Goal: Book appointment/travel/reservation

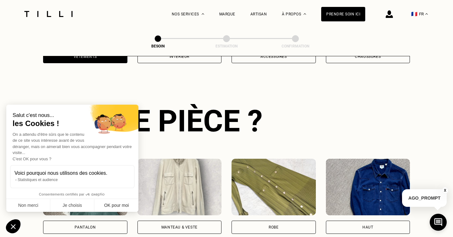
scroll to position [205, 0]
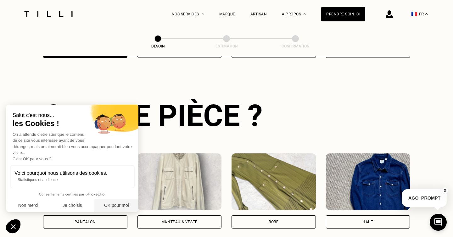
click at [110, 208] on button "OK pour moi" at bounding box center [116, 205] width 44 height 13
checkbox input "true"
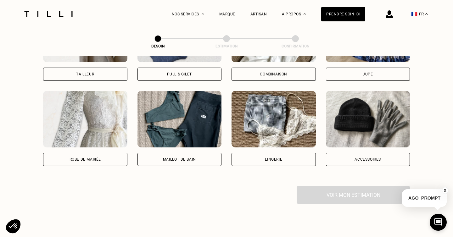
scroll to position [440, 0]
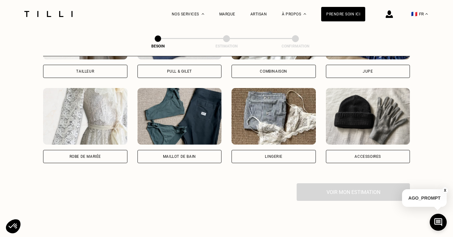
click at [101, 152] on div "Robe de mariée" at bounding box center [85, 156] width 84 height 13
select select "FR"
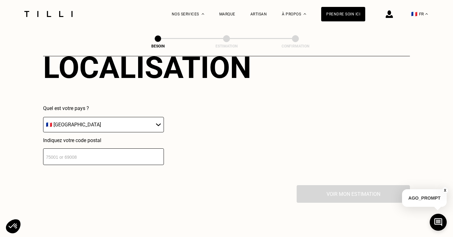
scroll to position [598, 0]
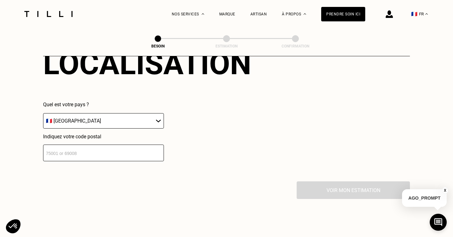
click at [100, 148] on input "number" at bounding box center [103, 153] width 121 height 17
type input "75020"
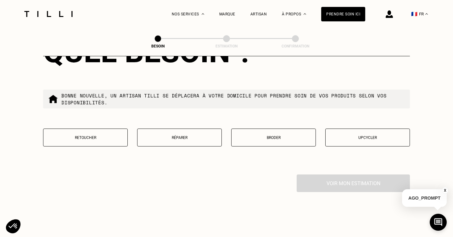
scroll to position [768, 0]
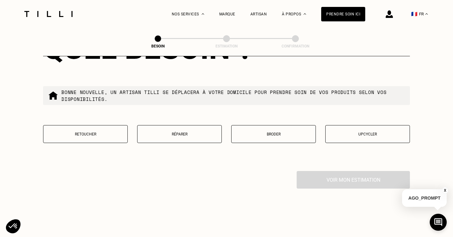
click at [104, 129] on button "Retoucher" at bounding box center [85, 134] width 85 height 18
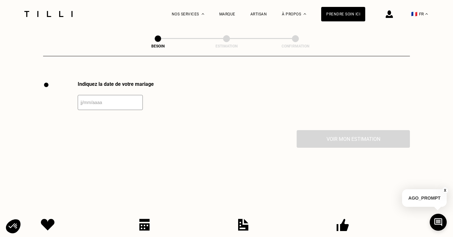
scroll to position [862, 0]
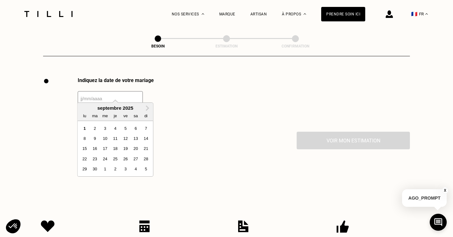
click at [99, 96] on input "text" at bounding box center [110, 98] width 65 height 15
click at [150, 106] on button "Next Month" at bounding box center [147, 108] width 10 height 10
click at [125, 162] on div "21" at bounding box center [125, 159] width 8 height 8
type input "[DATE]"
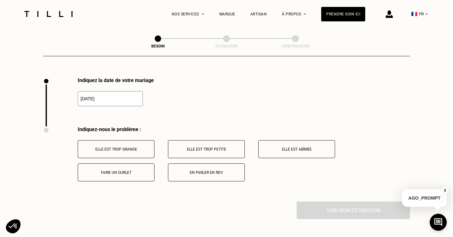
click at [129, 170] on p "Faire un ourlet" at bounding box center [116, 172] width 70 height 4
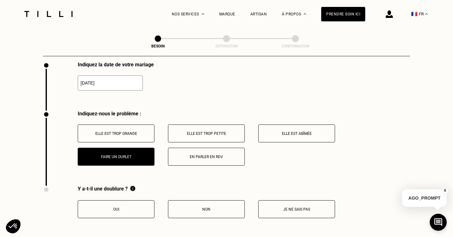
click at [130, 144] on div "Elle est trop grande Elle est trop petite Elle est abîmée Faire un ourlet En pa…" at bounding box center [244, 144] width 332 height 41
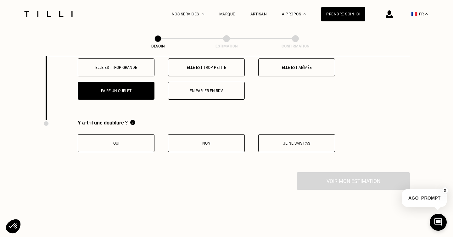
scroll to position [915, 0]
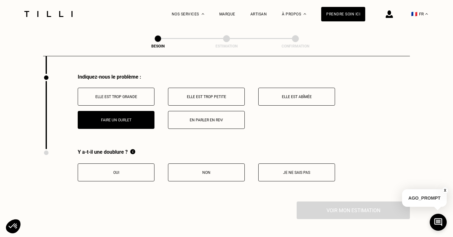
click at [124, 93] on button "Elle est trop grande" at bounding box center [116, 97] width 77 height 18
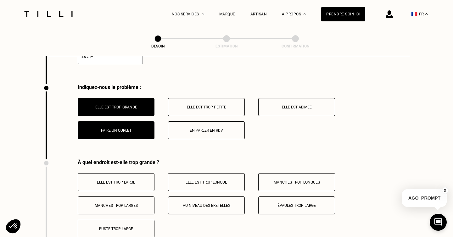
scroll to position [903, 0]
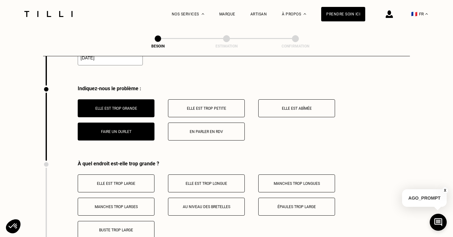
click at [192, 174] on button "Elle est trop longue" at bounding box center [206, 183] width 77 height 18
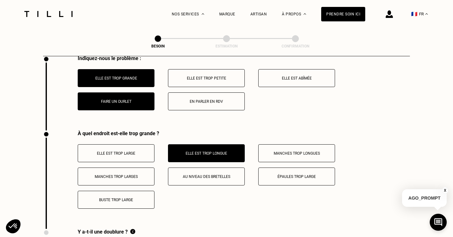
scroll to position [934, 0]
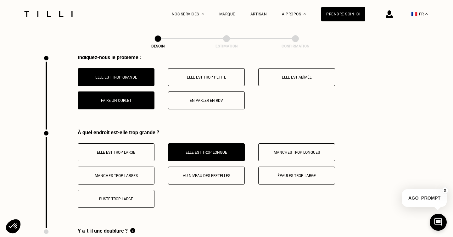
click at [284, 173] on button "Épaules trop large" at bounding box center [296, 176] width 77 height 18
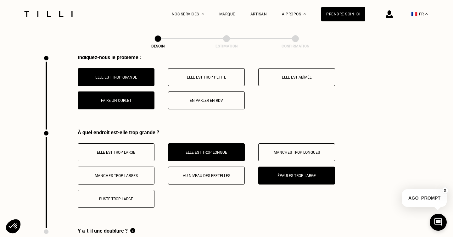
click at [135, 197] on p "Buste trop large" at bounding box center [116, 199] width 70 height 4
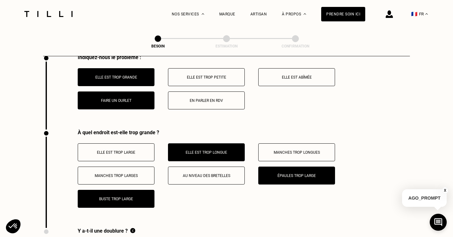
click at [135, 197] on p "Buste trop large" at bounding box center [116, 199] width 70 height 4
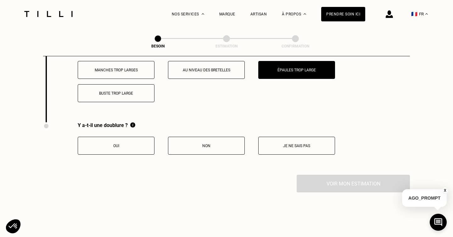
scroll to position [1041, 0]
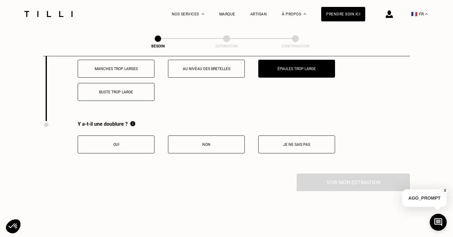
click at [298, 140] on button "Je ne sais pas" at bounding box center [296, 144] width 77 height 18
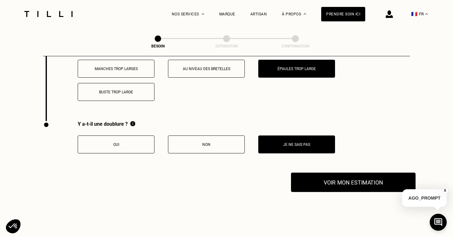
click at [326, 178] on button "Voir mon estimation" at bounding box center [353, 182] width 124 height 19
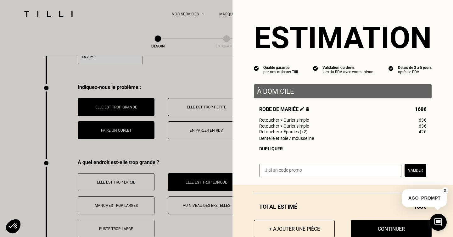
scroll to position [17, 0]
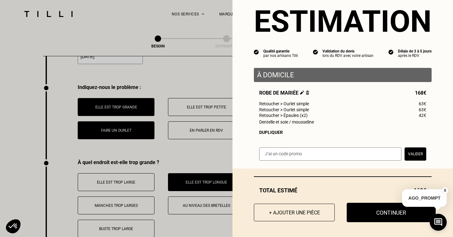
click at [377, 212] on button "Continuer" at bounding box center [390, 212] width 89 height 19
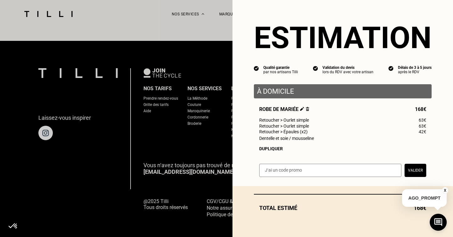
select select "FR"
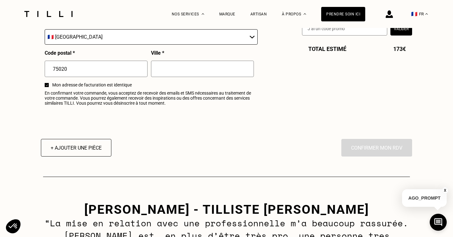
scroll to position [783, 0]
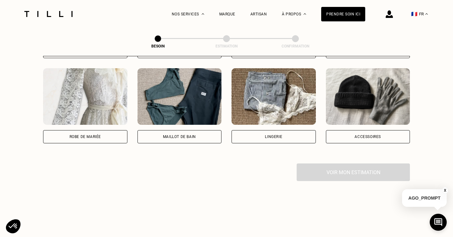
scroll to position [511, 0]
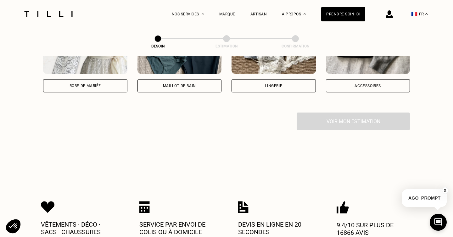
click at [88, 81] on div "Robe de mariée" at bounding box center [85, 85] width 84 height 13
select select "FR"
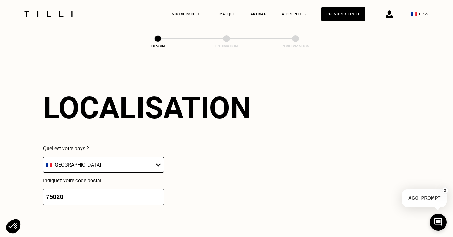
scroll to position [554, 0]
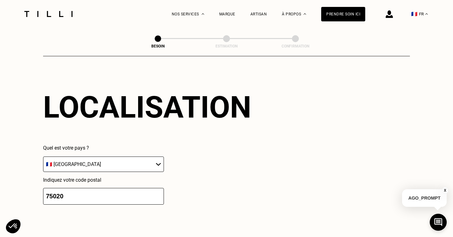
click at [120, 192] on input "75020" at bounding box center [103, 196] width 121 height 17
drag, startPoint x: 120, startPoint y: 192, endPoint x: 36, endPoint y: 191, distance: 83.6
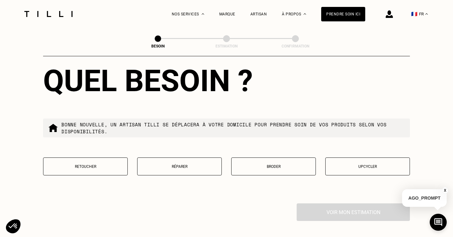
scroll to position [745, 0]
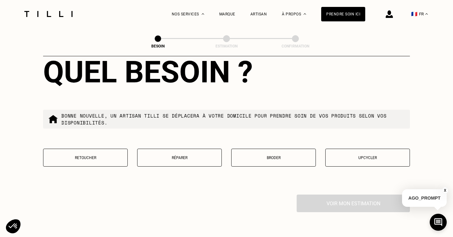
type input "92500"
click at [103, 156] on p "Retoucher" at bounding box center [86, 158] width 78 height 4
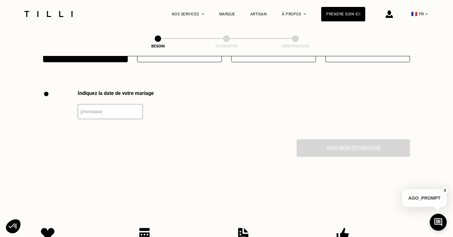
scroll to position [862, 0]
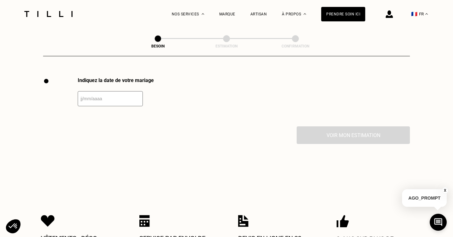
click at [98, 97] on input "text" at bounding box center [110, 98] width 65 height 15
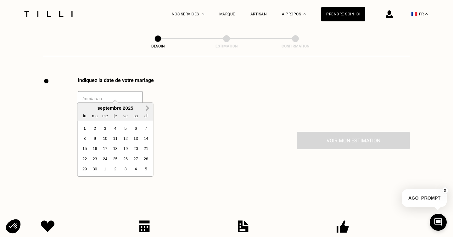
click at [143, 110] on button "Next Month" at bounding box center [147, 108] width 10 height 10
click at [126, 158] on div "21" at bounding box center [125, 159] width 8 height 8
type input "[DATE]"
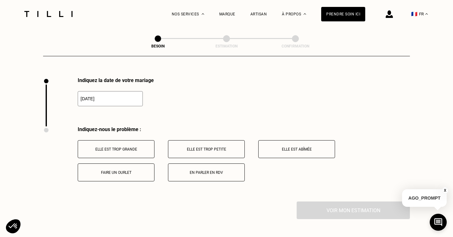
click at [134, 147] on p "Elle est trop grande" at bounding box center [116, 149] width 70 height 4
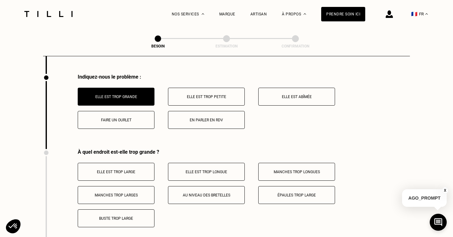
scroll to position [914, 0]
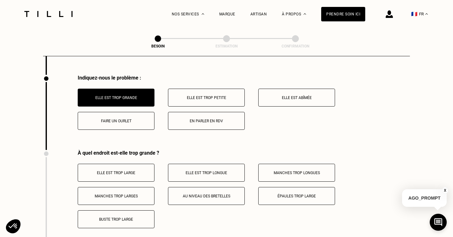
click at [187, 171] on p "Elle est trop longue" at bounding box center [206, 173] width 70 height 4
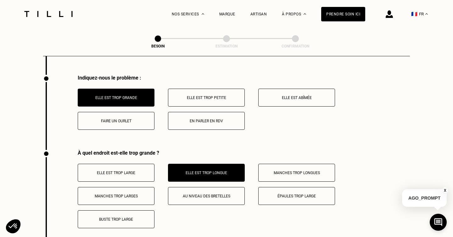
click at [297, 194] on p "Épaules trop large" at bounding box center [297, 196] width 70 height 4
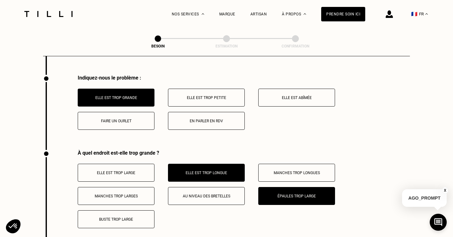
click at [117, 171] on p "Elle est trop large" at bounding box center [116, 173] width 70 height 4
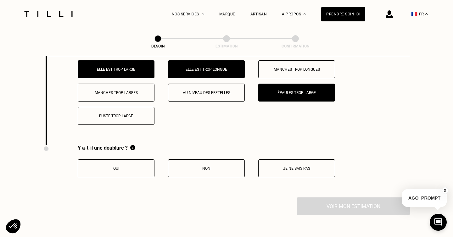
scroll to position [1018, 0]
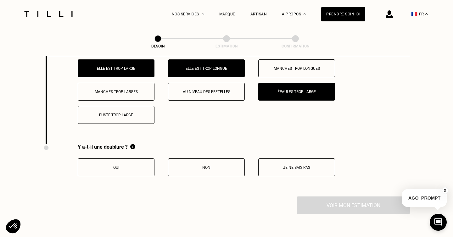
click at [271, 165] on button "Je ne sais pas" at bounding box center [296, 167] width 77 height 18
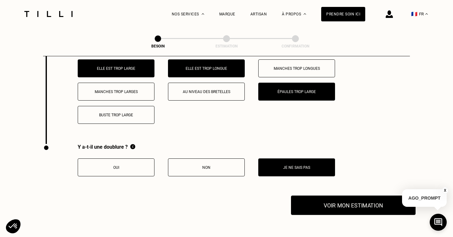
click at [326, 202] on button "Voir mon estimation" at bounding box center [353, 205] width 124 height 19
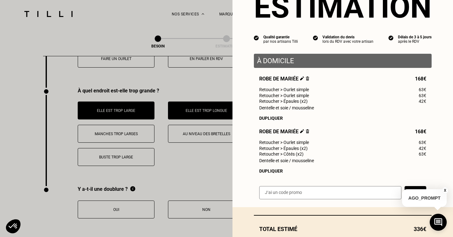
scroll to position [971, 0]
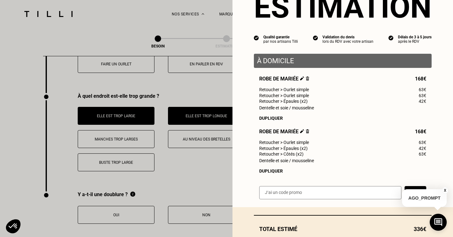
click at [308, 79] on img at bounding box center [307, 78] width 3 height 4
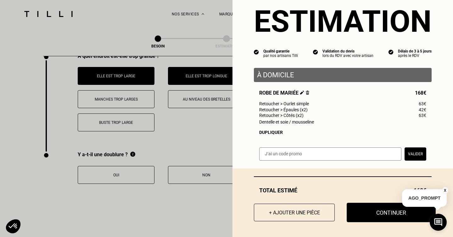
scroll to position [1022, 0]
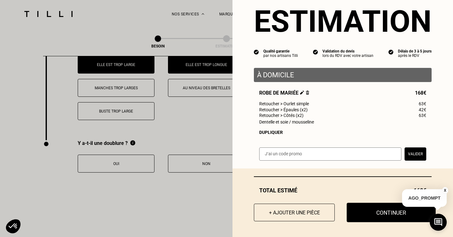
click at [367, 213] on button "Continuer" at bounding box center [390, 212] width 89 height 19
select select "FR"
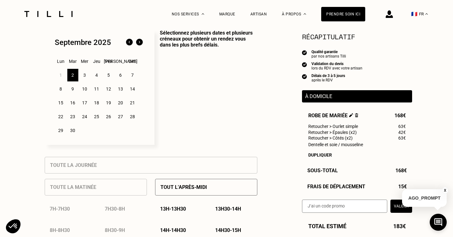
scroll to position [162, 0]
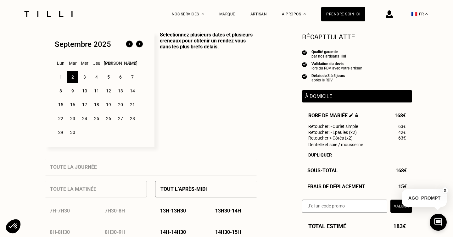
click at [62, 90] on div "8" at bounding box center [60, 91] width 11 height 13
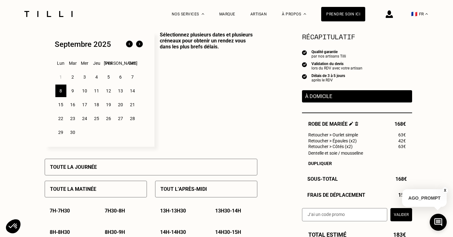
click at [72, 93] on div "9" at bounding box center [72, 91] width 11 height 13
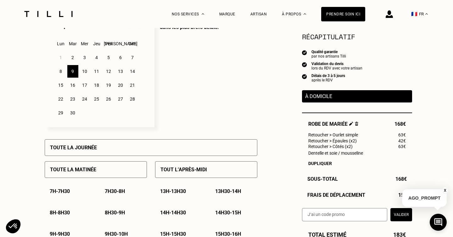
scroll to position [144, 0]
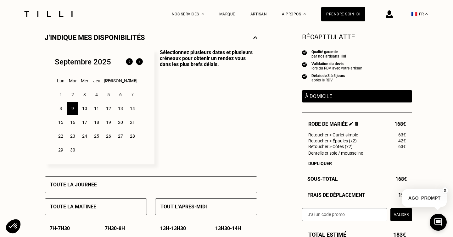
click at [110, 96] on div "5" at bounding box center [108, 94] width 11 height 13
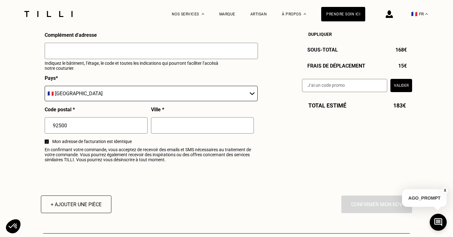
scroll to position [724, 0]
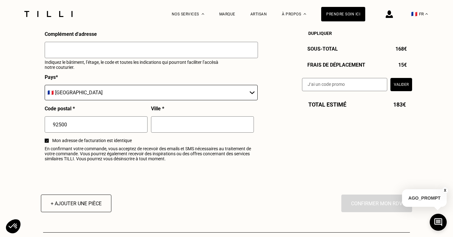
click at [177, 124] on input "text" at bounding box center [202, 124] width 103 height 16
type input "Rueil-Malmaison"
type input "[PERSON_NAME]"
type input "Cornillon"
type input "[EMAIL_ADDRESS][DOMAIN_NAME]"
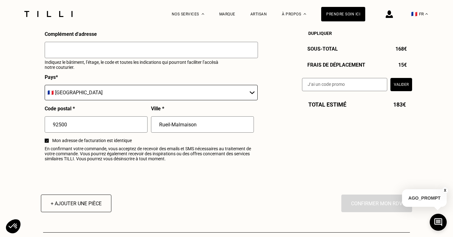
type input "06 35 59 82 50"
type input "[GEOGRAPHIC_DATA]"
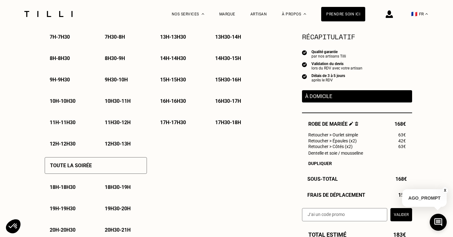
scroll to position [362, 0]
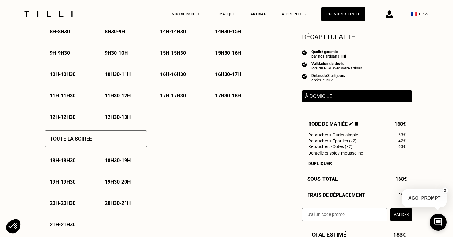
click at [68, 162] on p "18h - 18h30" at bounding box center [63, 161] width 26 height 6
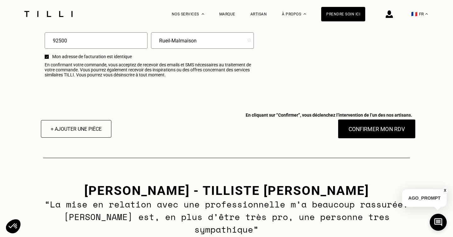
scroll to position [779, 0]
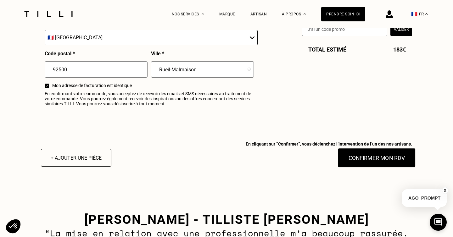
click at [368, 157] on button "Confirmer mon RDV" at bounding box center [377, 157] width 78 height 19
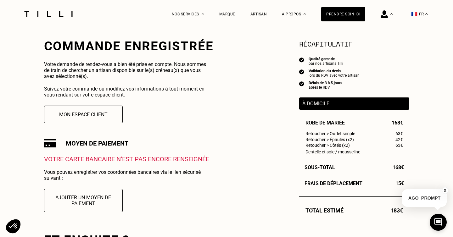
scroll to position [93, 0]
